Goal: Complete application form: Complete application form

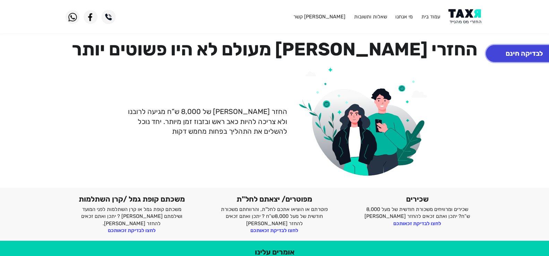
click at [522, 52] on button "לבדיקה חינם" at bounding box center [524, 53] width 77 height 17
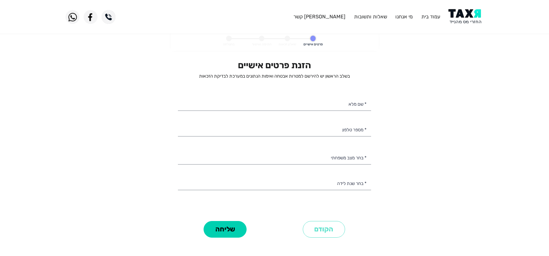
select select
click at [342, 102] on input "* שם מלא" at bounding box center [274, 103] width 193 height 15
type input "[PERSON_NAME]"
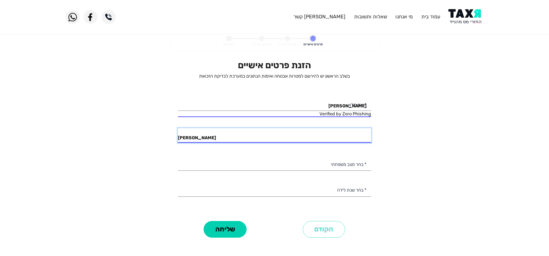
type input "[PERSON_NAME]"
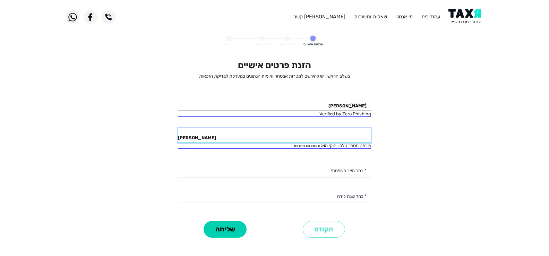
drag, startPoint x: 207, startPoint y: 138, endPoint x: 138, endPoint y: 132, distance: 69.2
click at [138, 132] on personal-details "פרטים אישיים שאלון זכאות חתימה ואישור בהצלחה הזנת פרטים אישיים בשלב הראשון יש ל…" at bounding box center [274, 144] width 549 height 224
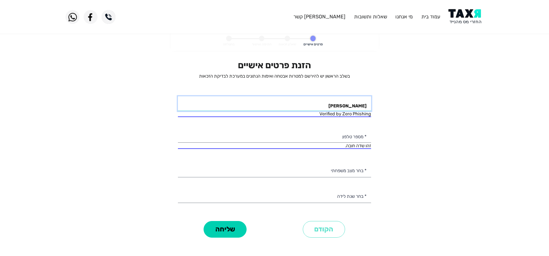
click at [315, 105] on input "[PERSON_NAME]" at bounding box center [274, 103] width 193 height 15
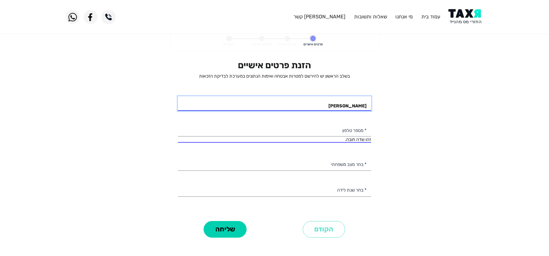
type input "[PERSON_NAME]"
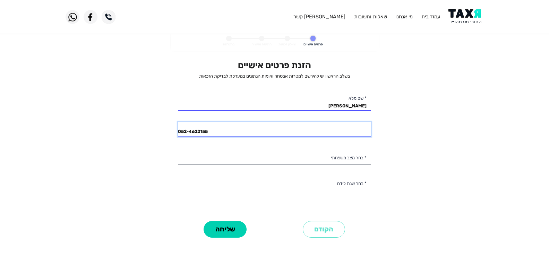
type input "052-4622155"
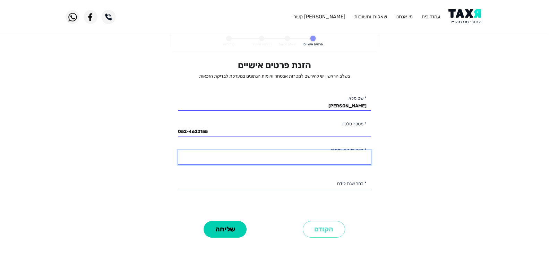
click at [345, 160] on select "רווק/ה נשוי/[PERSON_NAME]/ה אלמן/נה" at bounding box center [274, 157] width 193 height 15
select select "1: Single"
click at [178, 150] on select "רווק/ה נשוי/[PERSON_NAME]/ה אלמן/נה" at bounding box center [274, 157] width 193 height 15
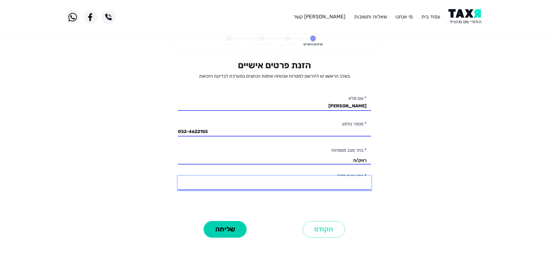
click at [337, 185] on select "2003 2002 2001 2000 1999 1998 1997 1996 1995 1994 1993 1992 1991 1990 1989 1988…" at bounding box center [274, 183] width 193 height 15
select select "7: 1997"
click at [178, 176] on select "2003 2002 2001 2000 1999 1998 1997 1996 1995 1994 1993 1992 1991 1990 1989 1988…" at bounding box center [274, 183] width 193 height 15
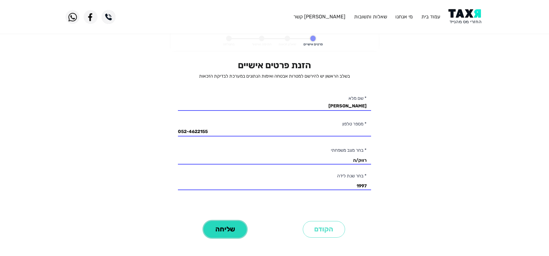
click at [231, 229] on button "שליחה" at bounding box center [225, 229] width 43 height 17
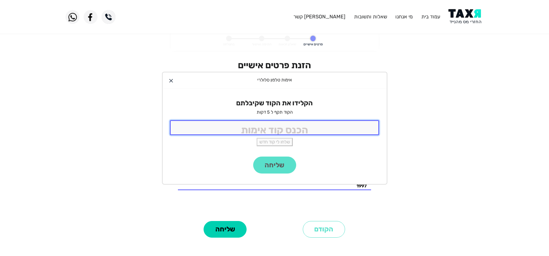
click at [286, 128] on input "tel" at bounding box center [274, 127] width 209 height 15
type input "9401"
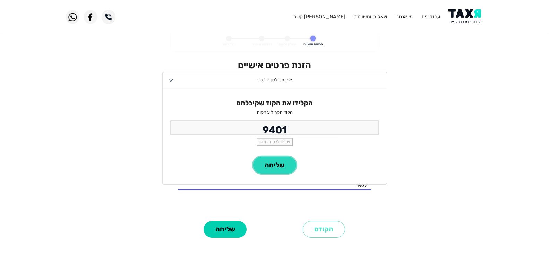
click at [277, 165] on button "שליחה" at bounding box center [274, 165] width 43 height 17
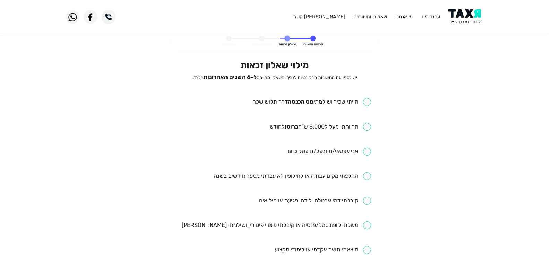
click at [369, 103] on input "checkbox" at bounding box center [312, 102] width 118 height 8
checkbox input "true"
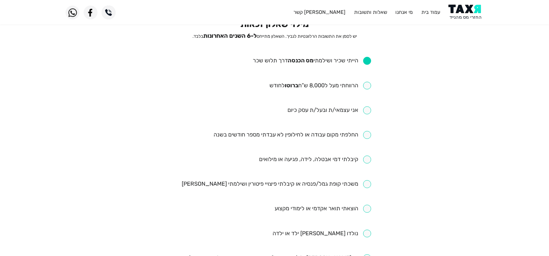
scroll to position [58, 0]
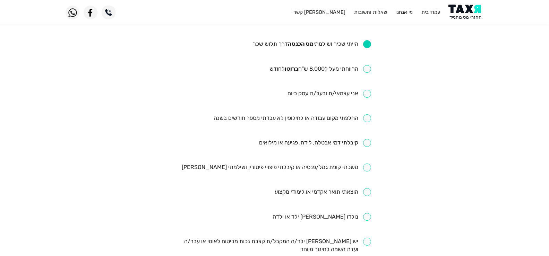
click at [370, 119] on input "checkbox" at bounding box center [292, 118] width 157 height 8
checkbox input "true"
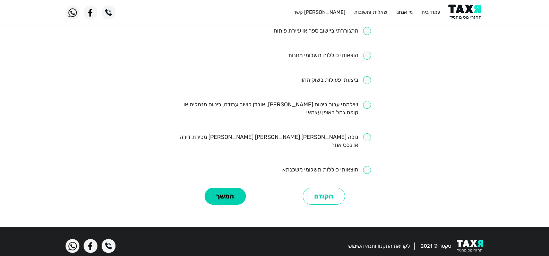
scroll to position [303, 0]
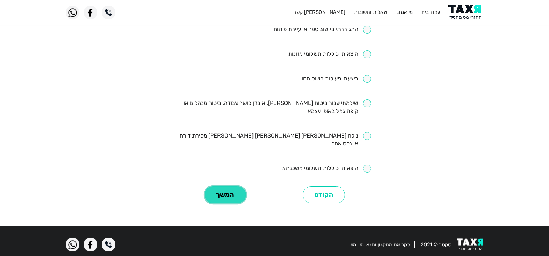
click at [219, 187] on button "המשך" at bounding box center [225, 195] width 41 height 17
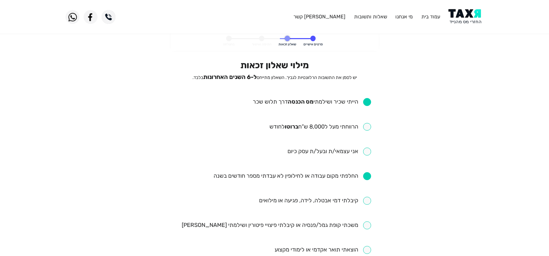
click at [367, 128] on input "checkbox" at bounding box center [320, 127] width 102 height 8
checkbox input "true"
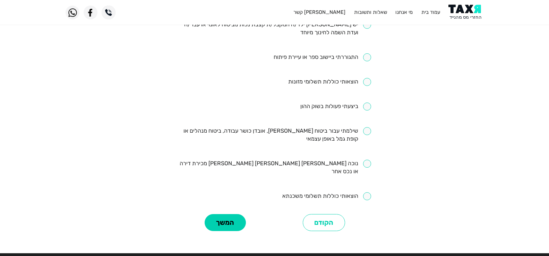
scroll to position [303, 0]
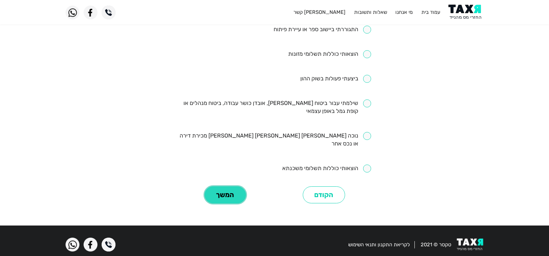
click at [223, 187] on button "המשך" at bounding box center [225, 195] width 41 height 17
